Goal: Information Seeking & Learning: Learn about a topic

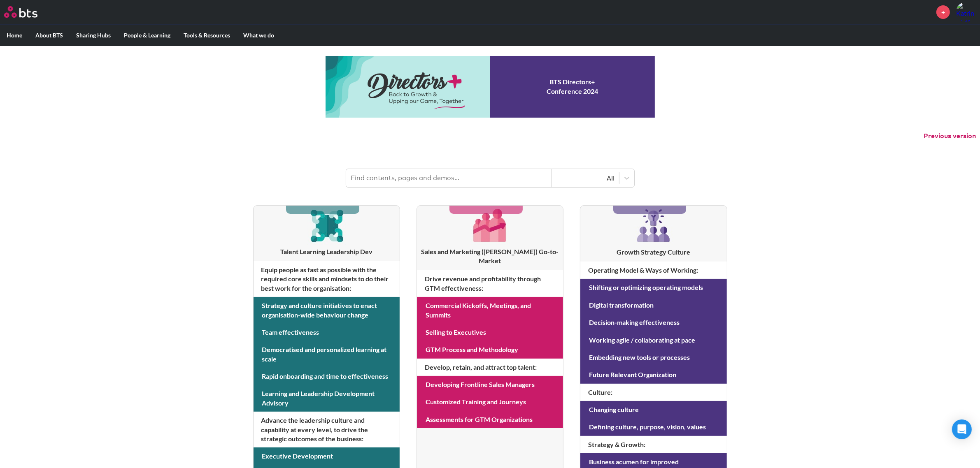
click at [11, 34] on label "Home" at bounding box center [14, 35] width 29 height 21
click at [0, 0] on input "Home" at bounding box center [0, 0] width 0 height 0
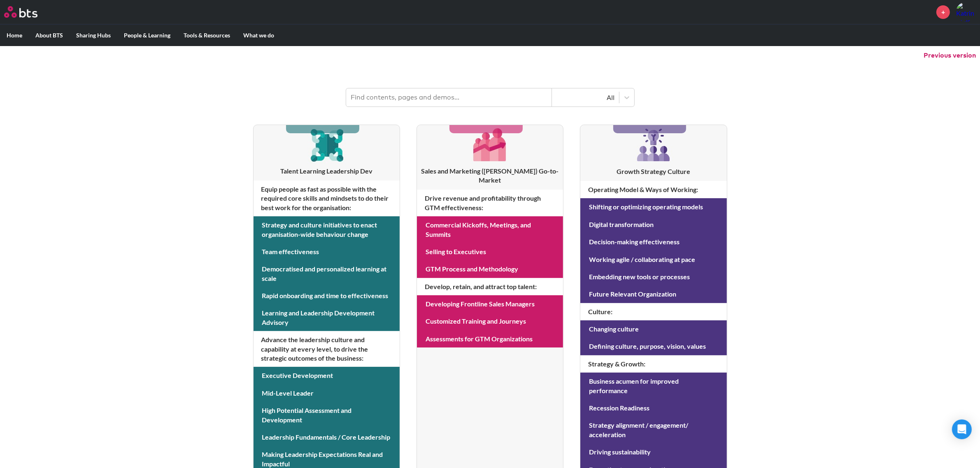
scroll to position [63, 0]
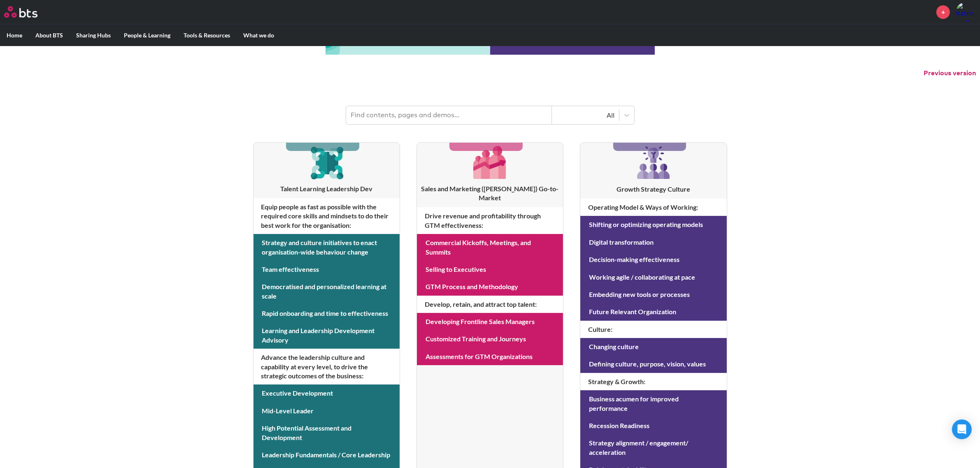
click at [308, 190] on h3 "Talent Learning Leadership Dev" at bounding box center [327, 188] width 146 height 9
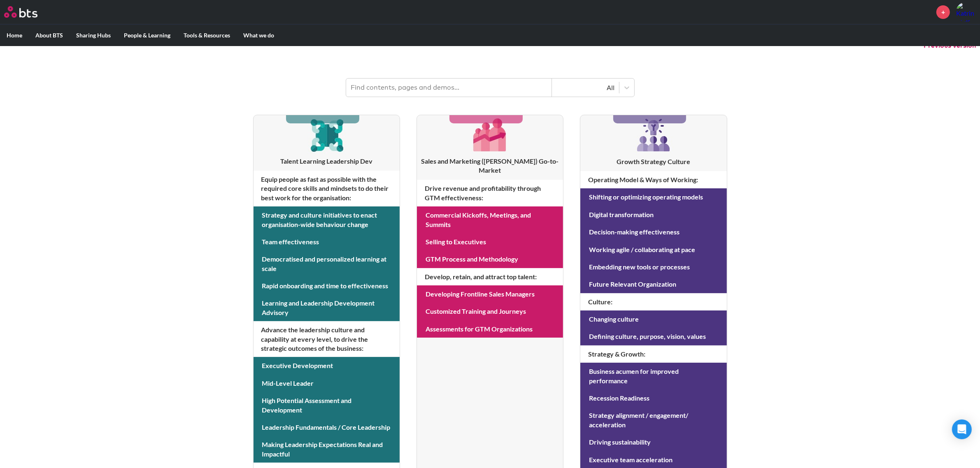
scroll to position [77, 0]
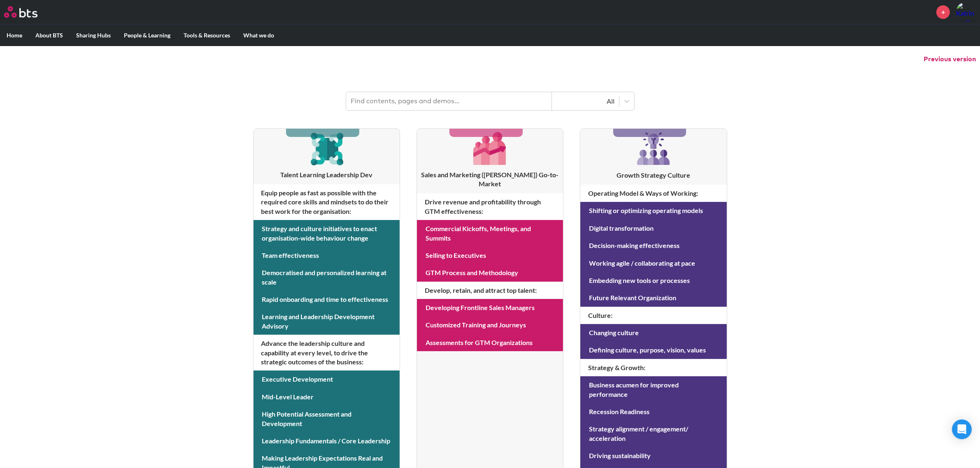
click at [487, 162] on img at bounding box center [490, 148] width 39 height 39
click at [317, 174] on h3 "Talent Learning Leadership Dev" at bounding box center [327, 174] width 146 height 9
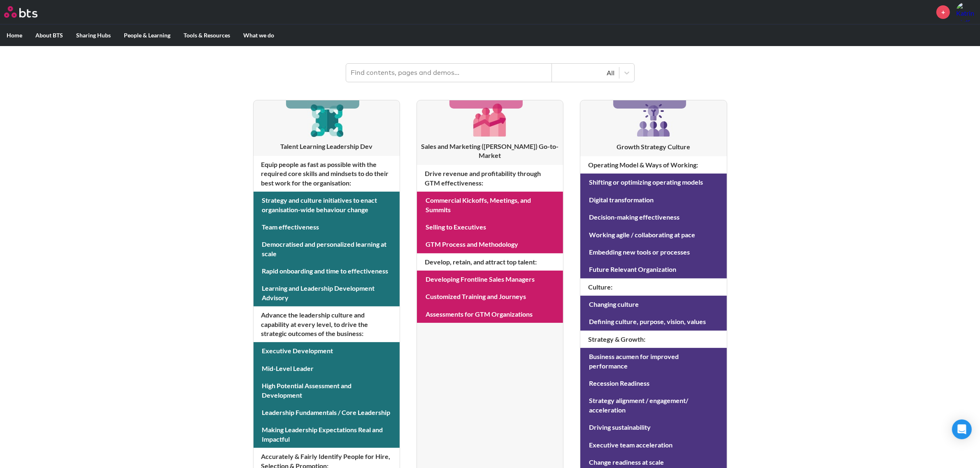
scroll to position [107, 0]
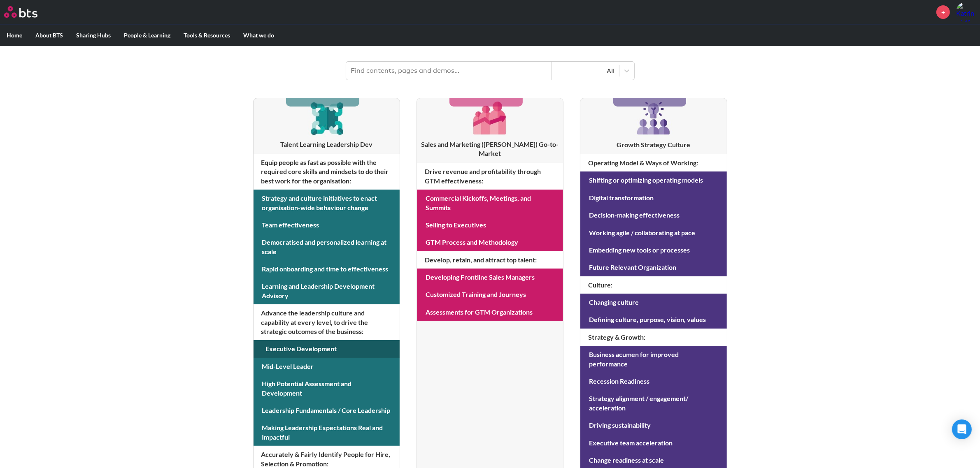
click at [296, 350] on link at bounding box center [327, 348] width 146 height 17
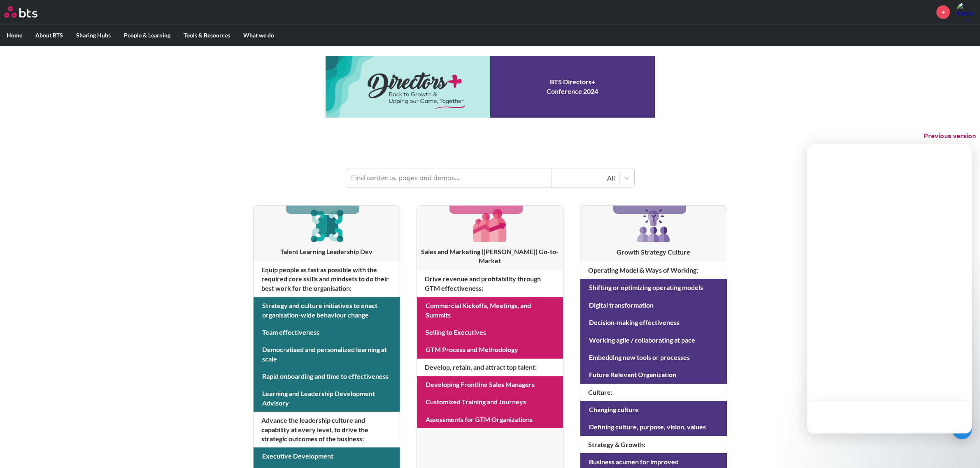
scroll to position [107, 0]
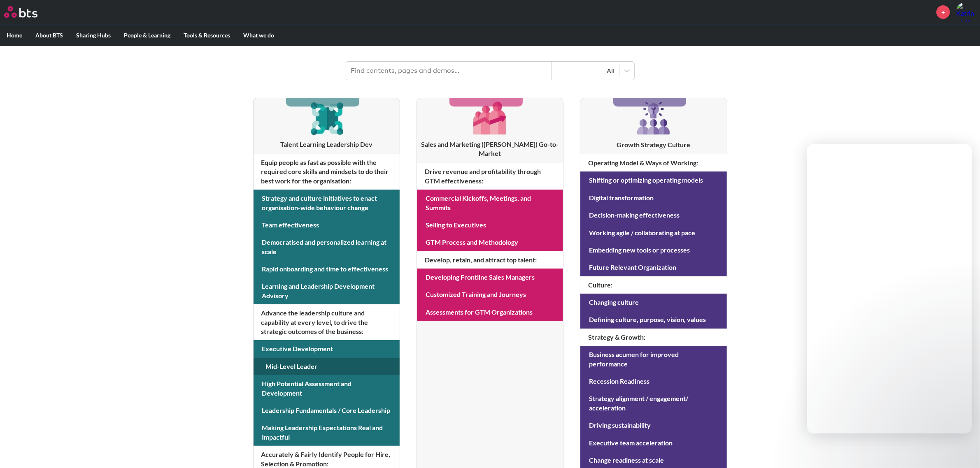
click at [285, 368] on link at bounding box center [327, 366] width 146 height 17
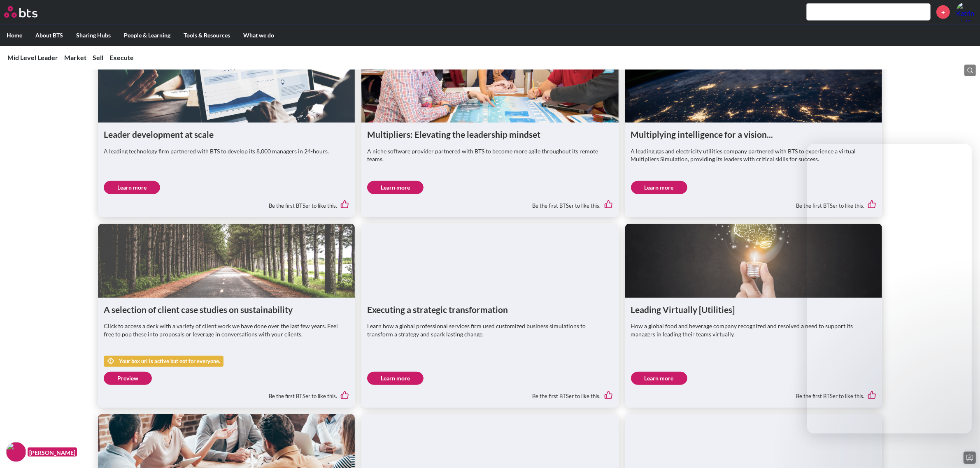
scroll to position [706, 0]
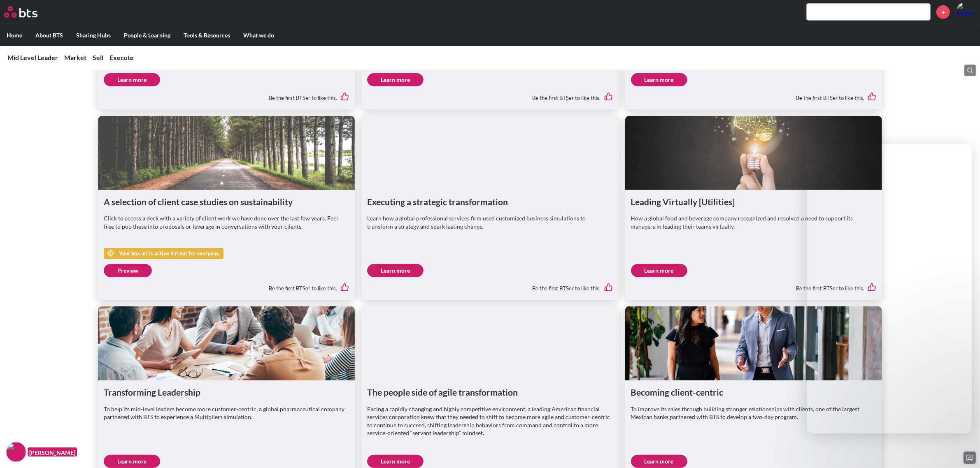
click at [17, 38] on label "Home" at bounding box center [14, 35] width 29 height 21
click at [0, 0] on input "Home" at bounding box center [0, 0] width 0 height 0
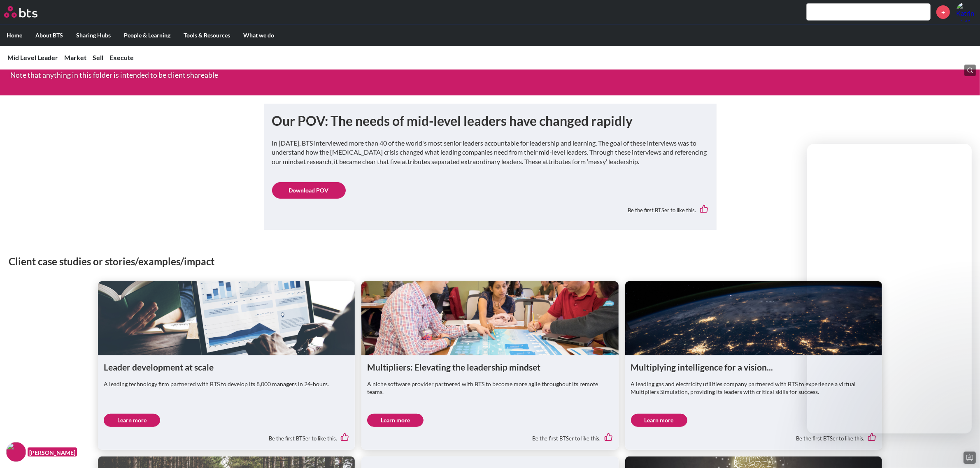
click at [12, 34] on label "Home" at bounding box center [14, 35] width 29 height 21
click at [0, 0] on input "Home" at bounding box center [0, 0] width 0 height 0
click at [14, 31] on label "Home" at bounding box center [14, 35] width 29 height 21
click at [0, 0] on input "Home" at bounding box center [0, 0] width 0 height 0
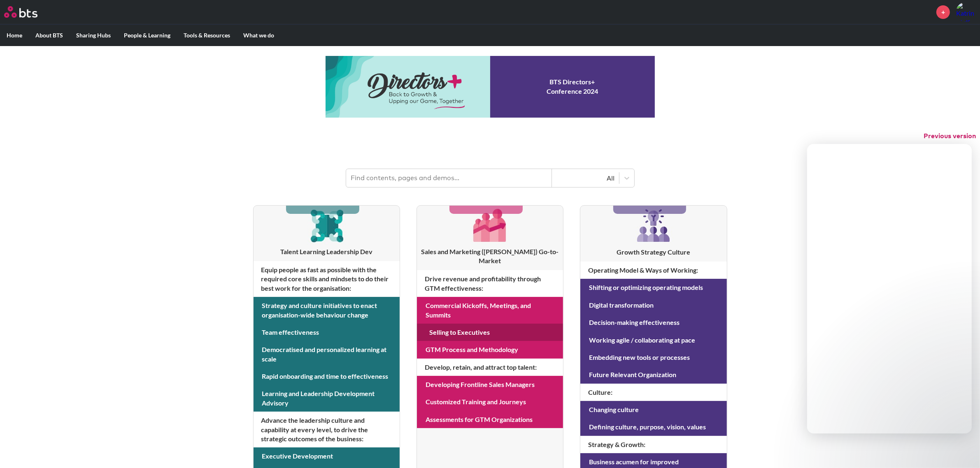
click at [468, 324] on link at bounding box center [490, 332] width 146 height 17
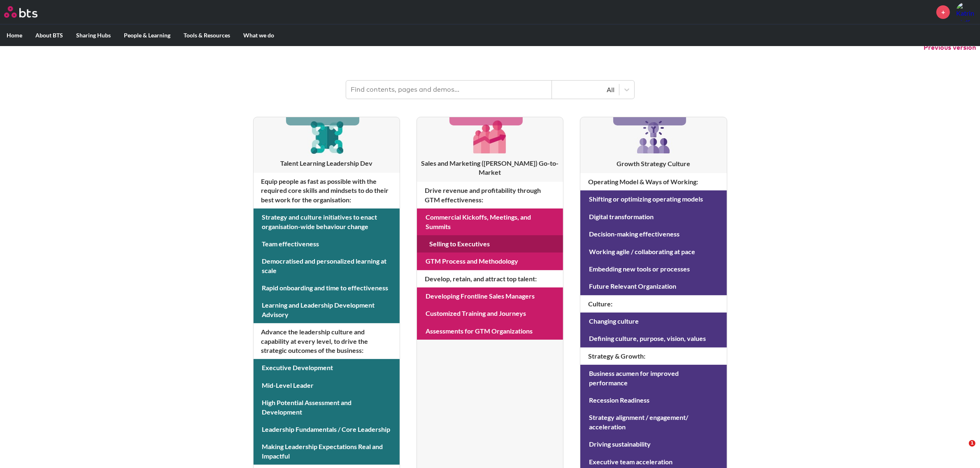
scroll to position [124, 0]
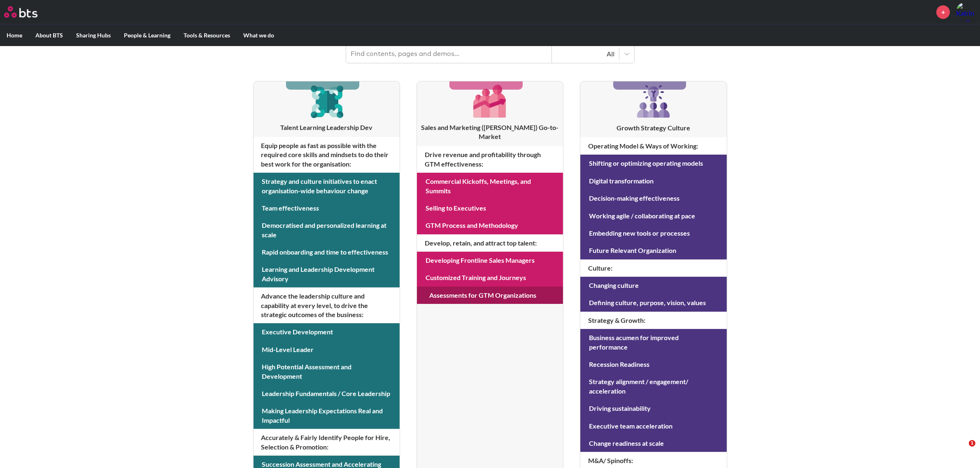
click at [436, 287] on link at bounding box center [490, 295] width 146 height 17
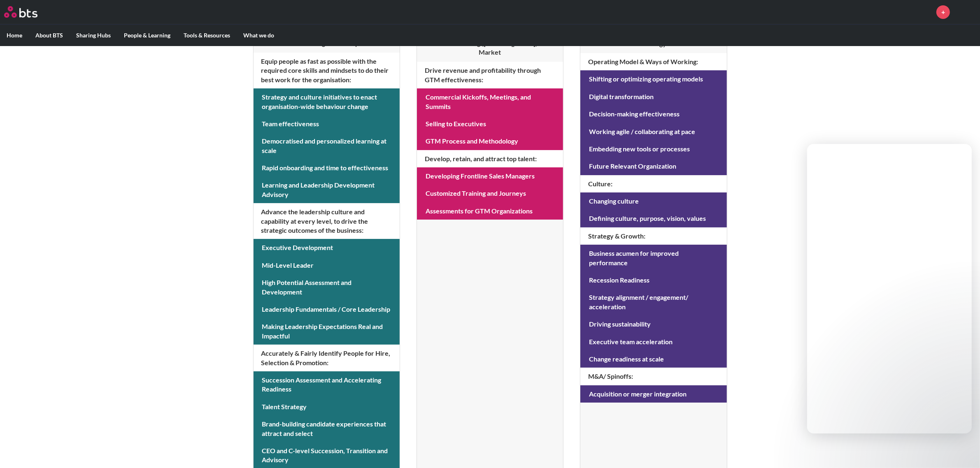
scroll to position [214, 0]
